Goal: Information Seeking & Learning: Find specific fact

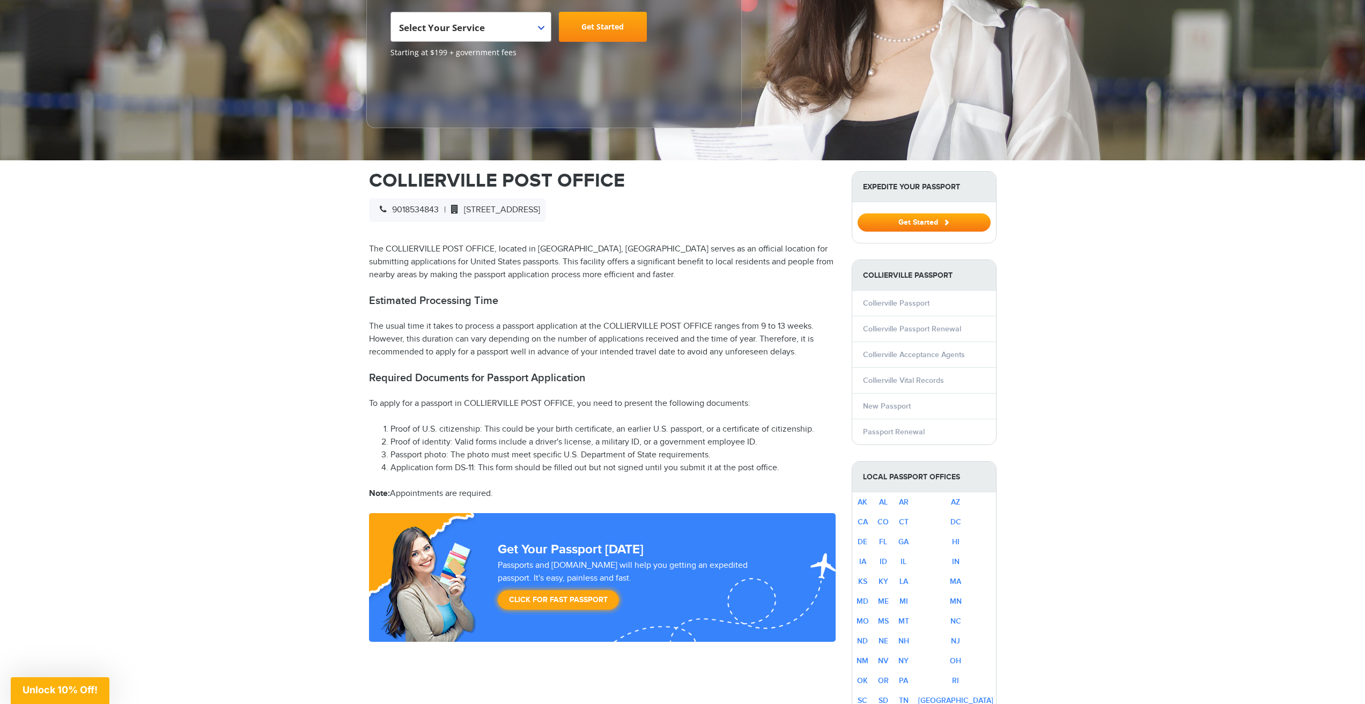
scroll to position [215, 0]
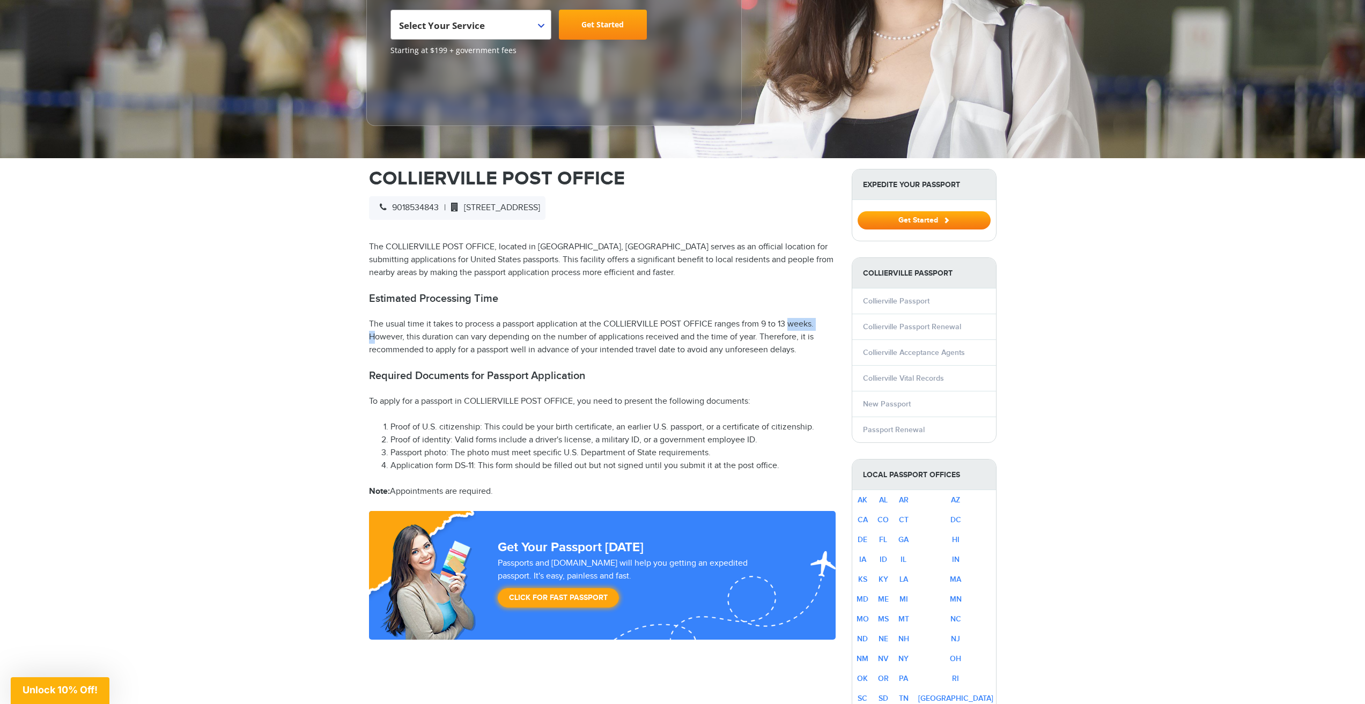
drag, startPoint x: 764, startPoint y: 310, endPoint x: 796, endPoint y: 308, distance: 32.8
click at [792, 318] on p "The usual time it takes to process a passport application at the COLLIERVILLE P…" at bounding box center [602, 337] width 467 height 39
click at [775, 326] on p "The usual time it takes to process a passport application at the COLLIERVILLE P…" at bounding box center [602, 337] width 467 height 39
click at [806, 318] on p "The usual time it takes to process a passport application at the COLLIERVILLE P…" at bounding box center [602, 337] width 467 height 39
click at [0, 0] on div "Limited Offer: 10% Off Passports & Visas! Skip the stress and save 10% on passp…" at bounding box center [0, 0] width 0 height 0
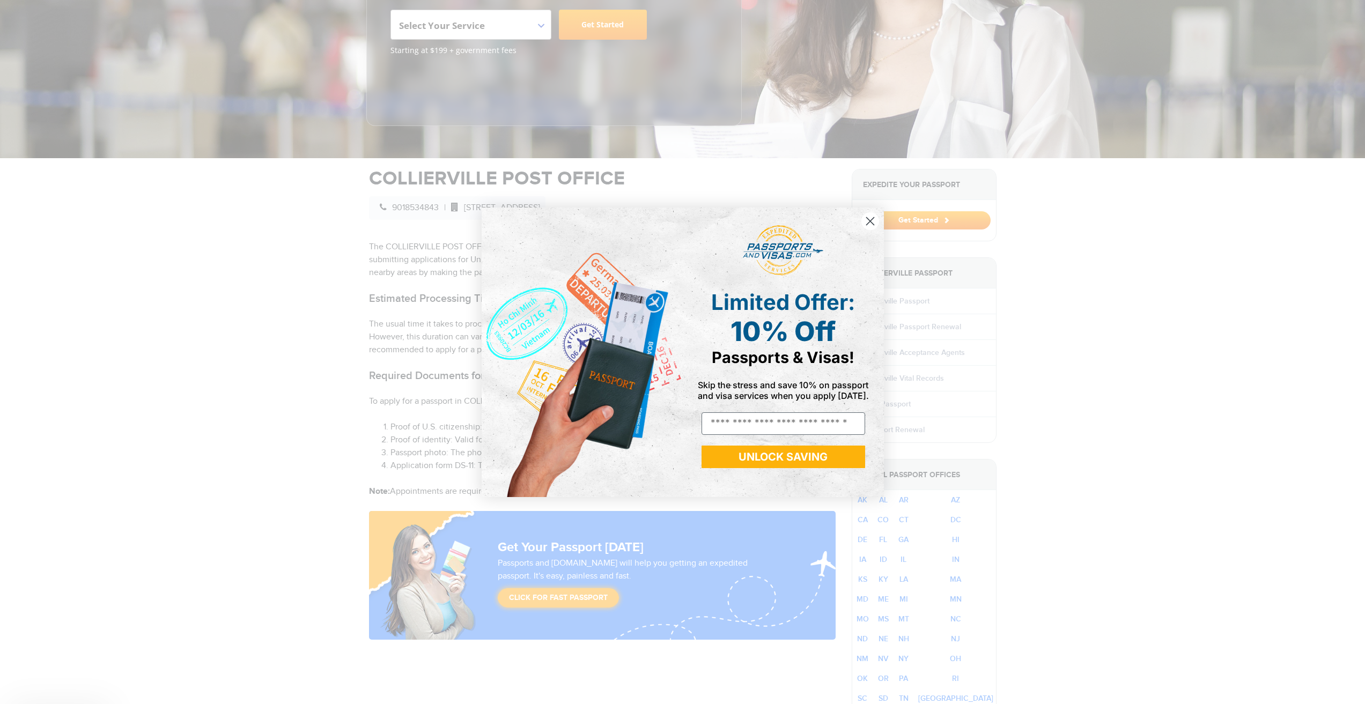
click at [691, 311] on form "Limited Offer: 10% Off Passports & Visas! Skip the stress and save 10% on passp…" at bounding box center [683, 353] width 402 height 290
click at [875, 219] on circle "Close dialog" at bounding box center [870, 221] width 18 height 18
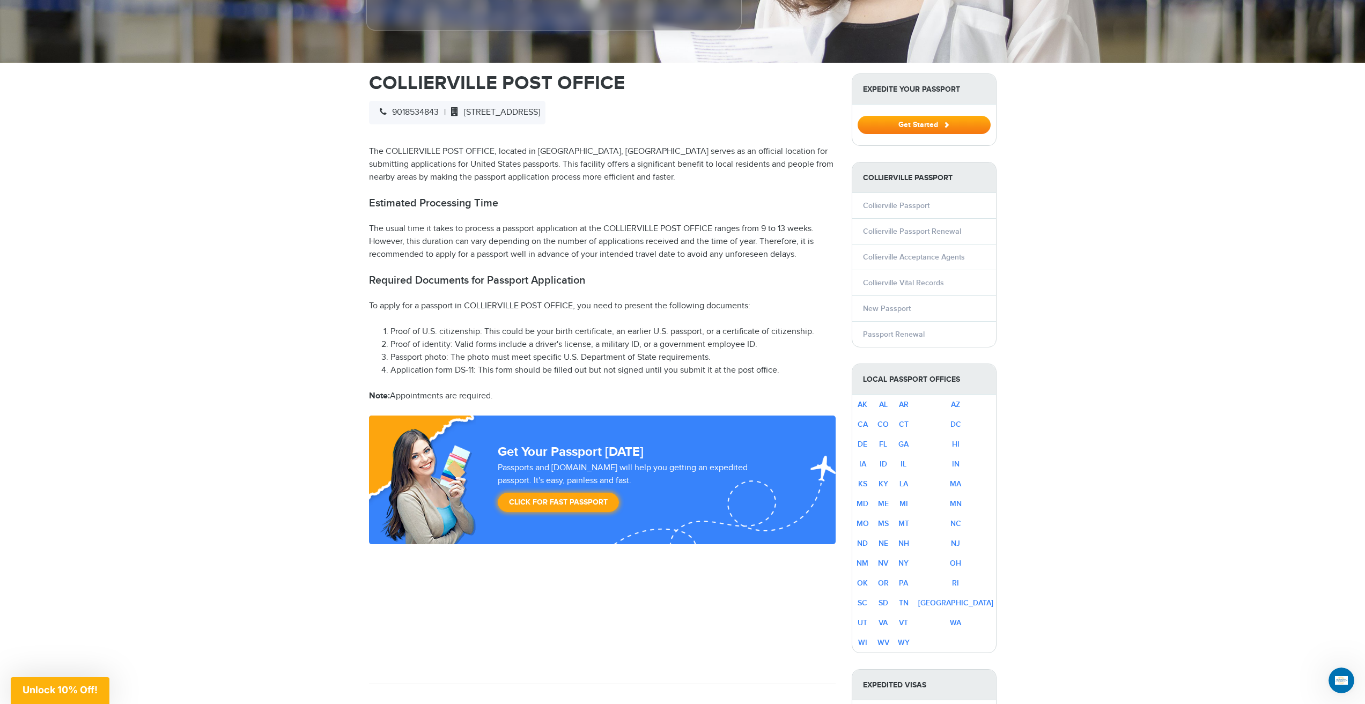
scroll to position [0, 0]
